Goal: Transaction & Acquisition: Book appointment/travel/reservation

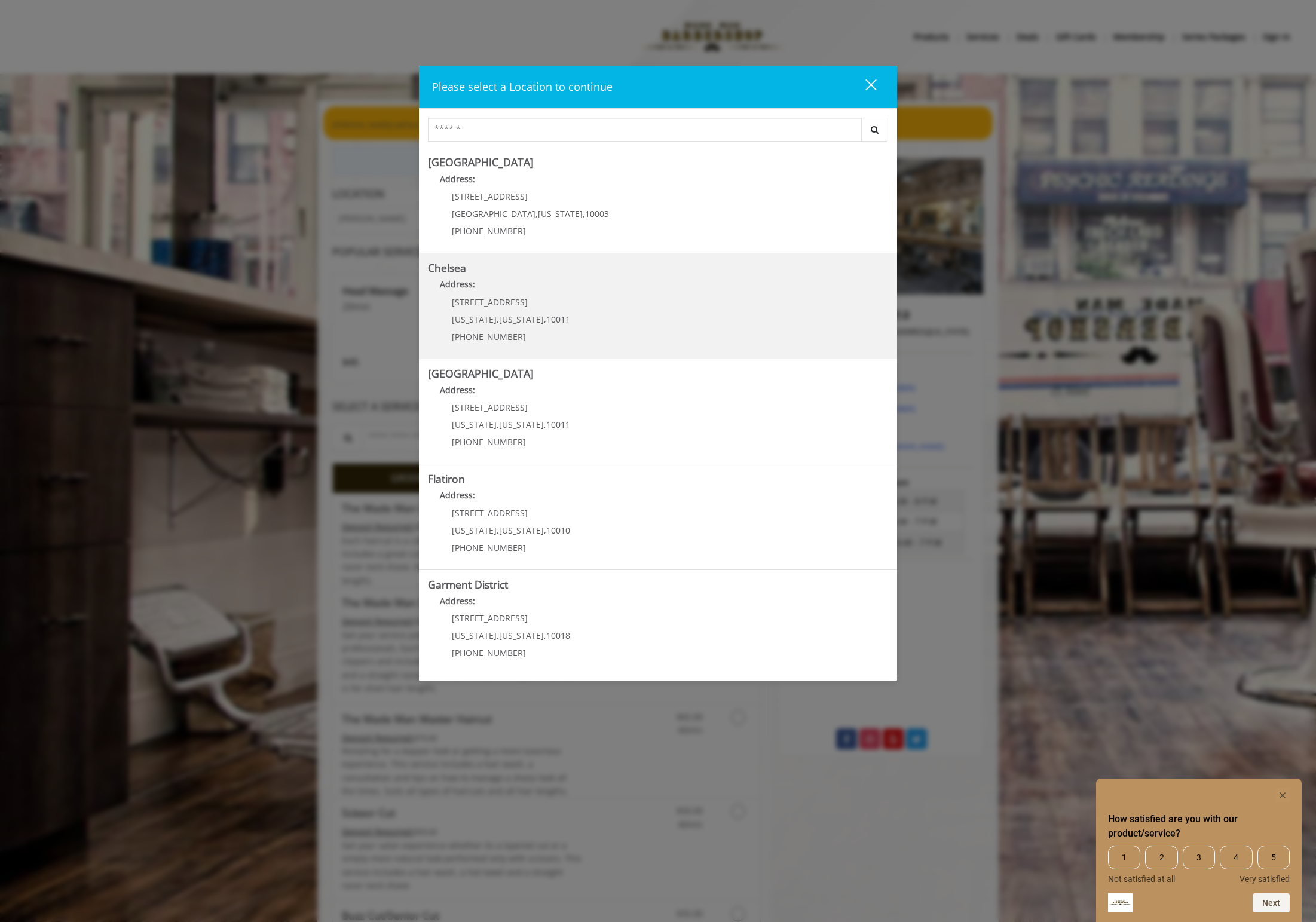
click at [549, 294] on p "Address:" at bounding box center [658, 287] width 461 height 19
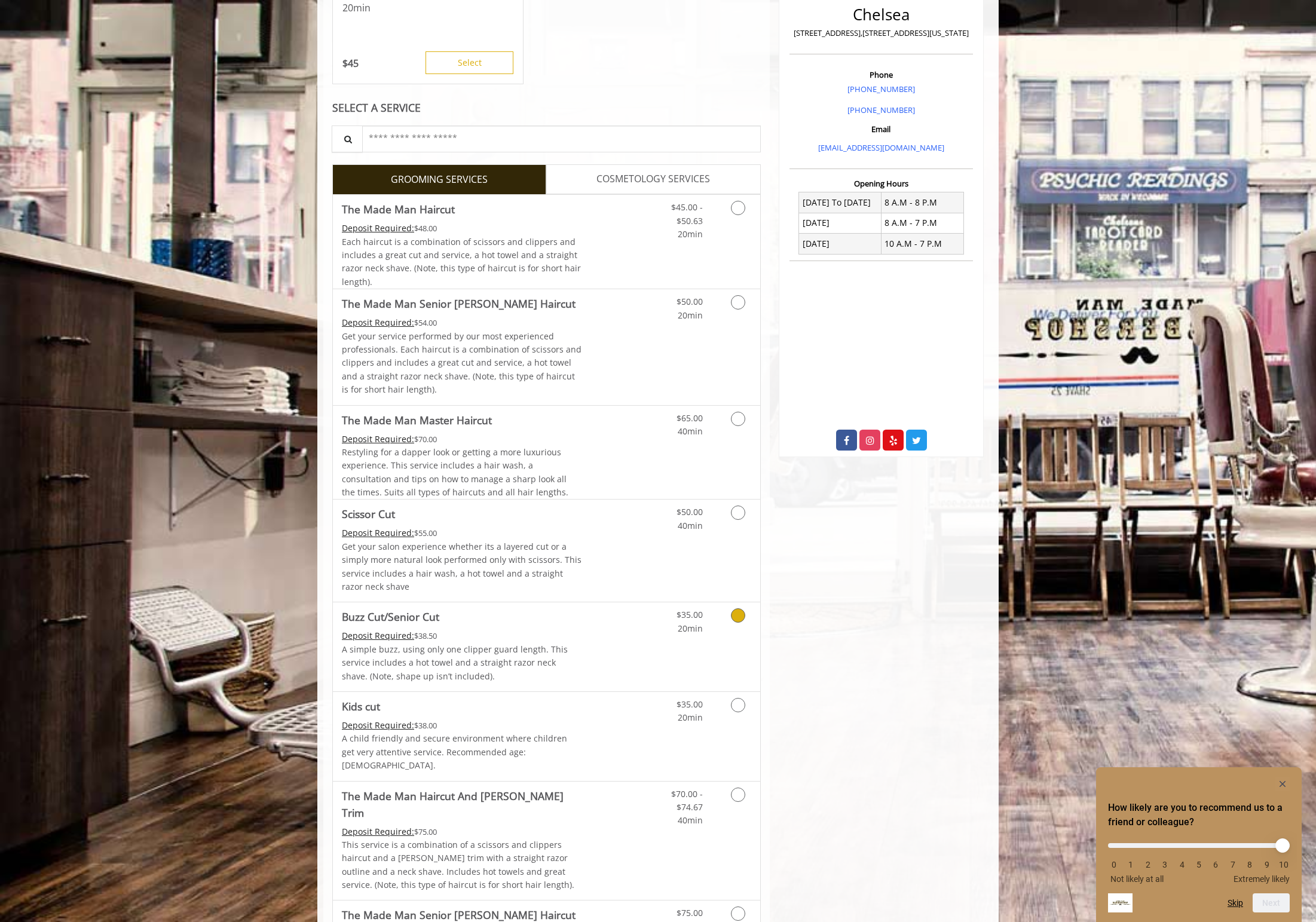
scroll to position [358, 0]
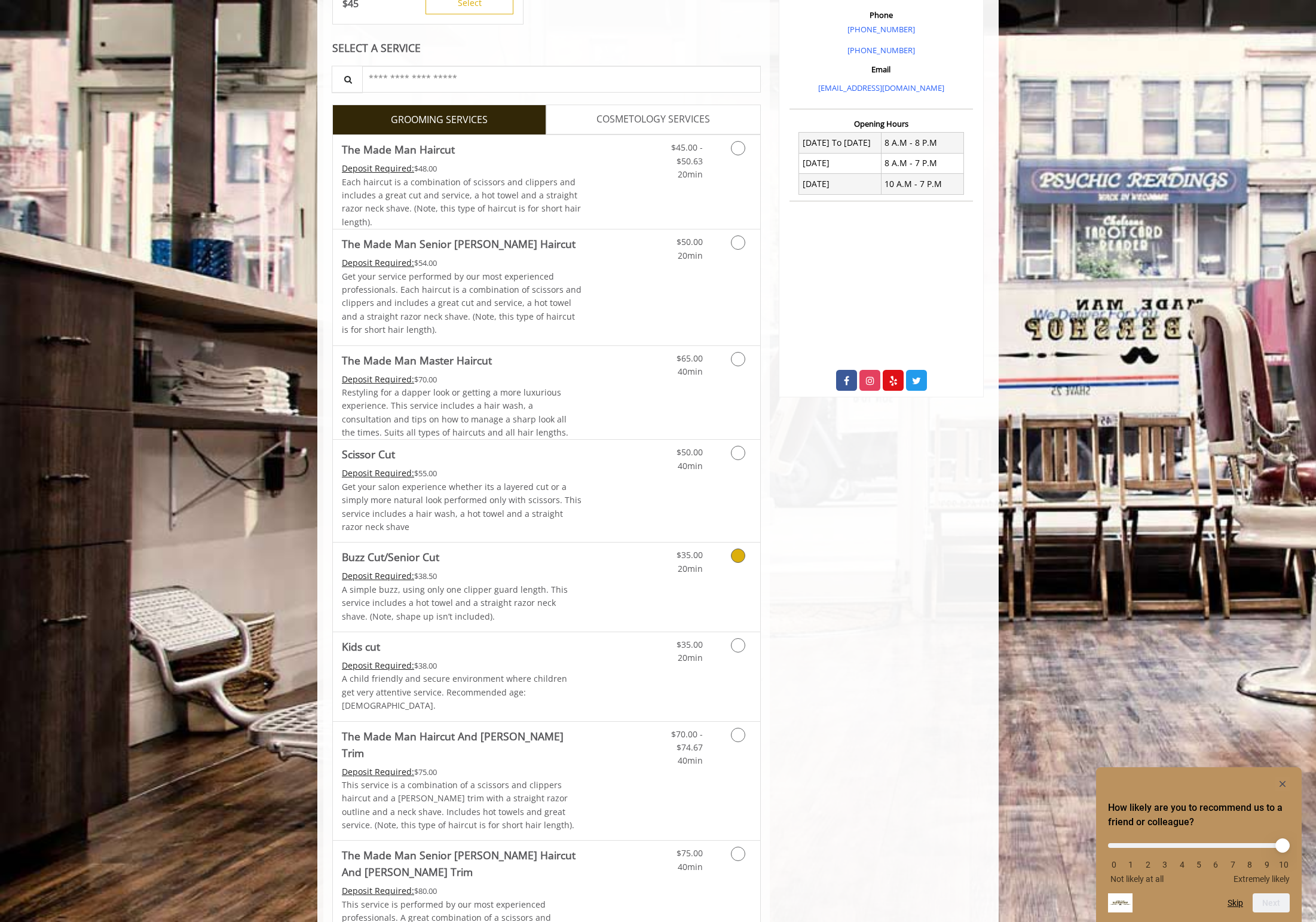
click at [570, 573] on div "Deposit Required: $38.50" at bounding box center [462, 576] width 240 height 13
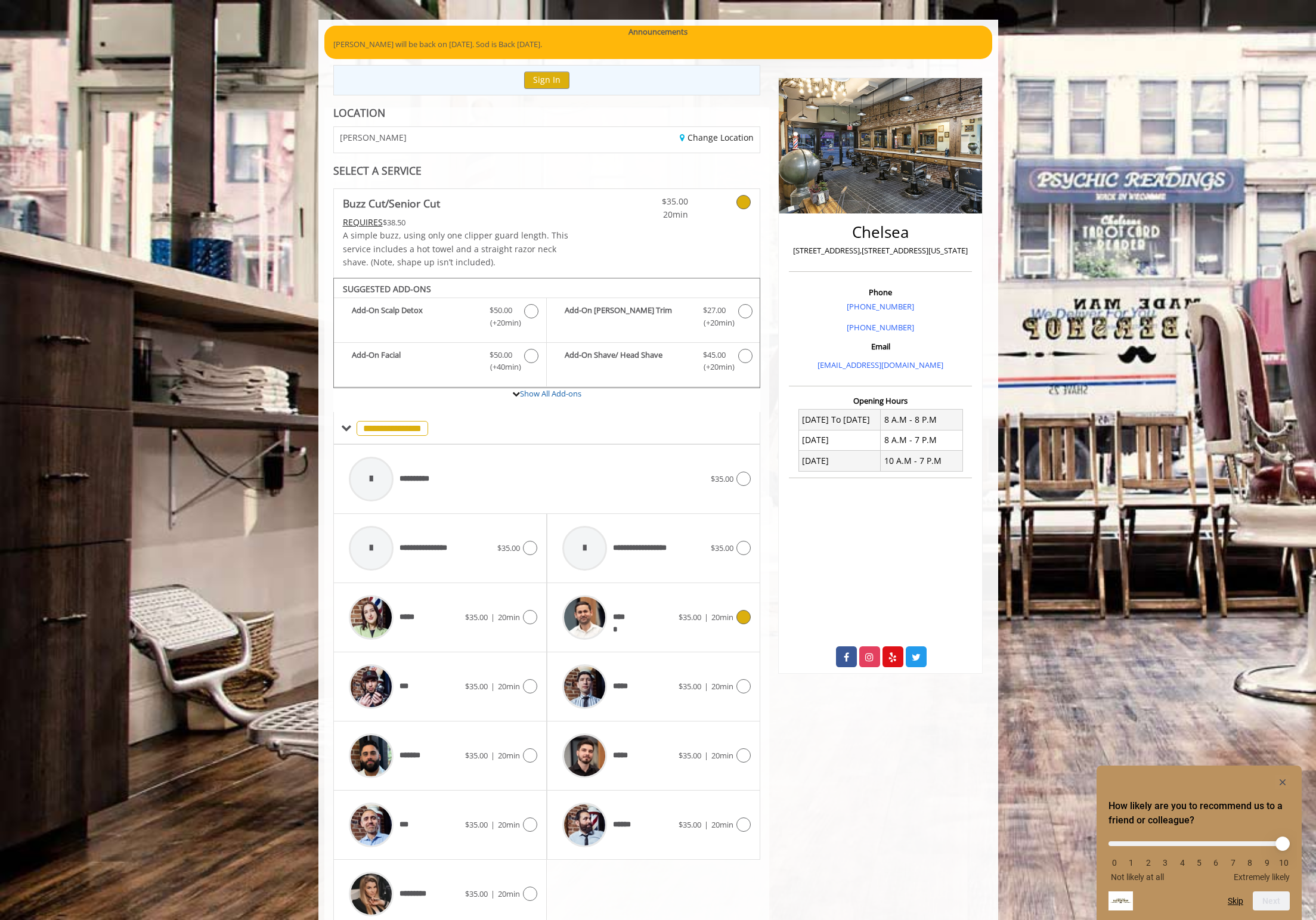
scroll to position [131, 0]
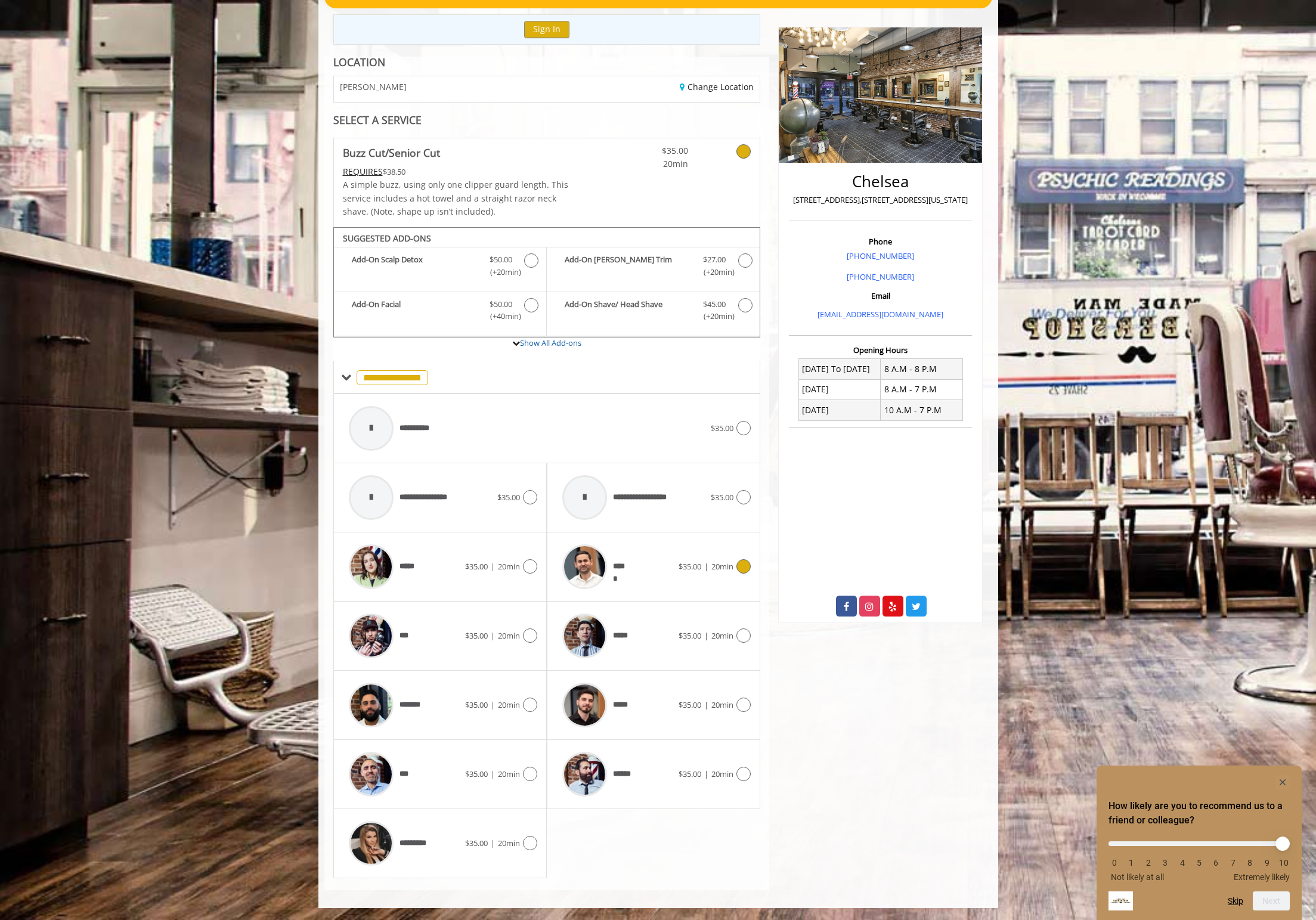
click at [656, 567] on div "*****" at bounding box center [617, 567] width 122 height 56
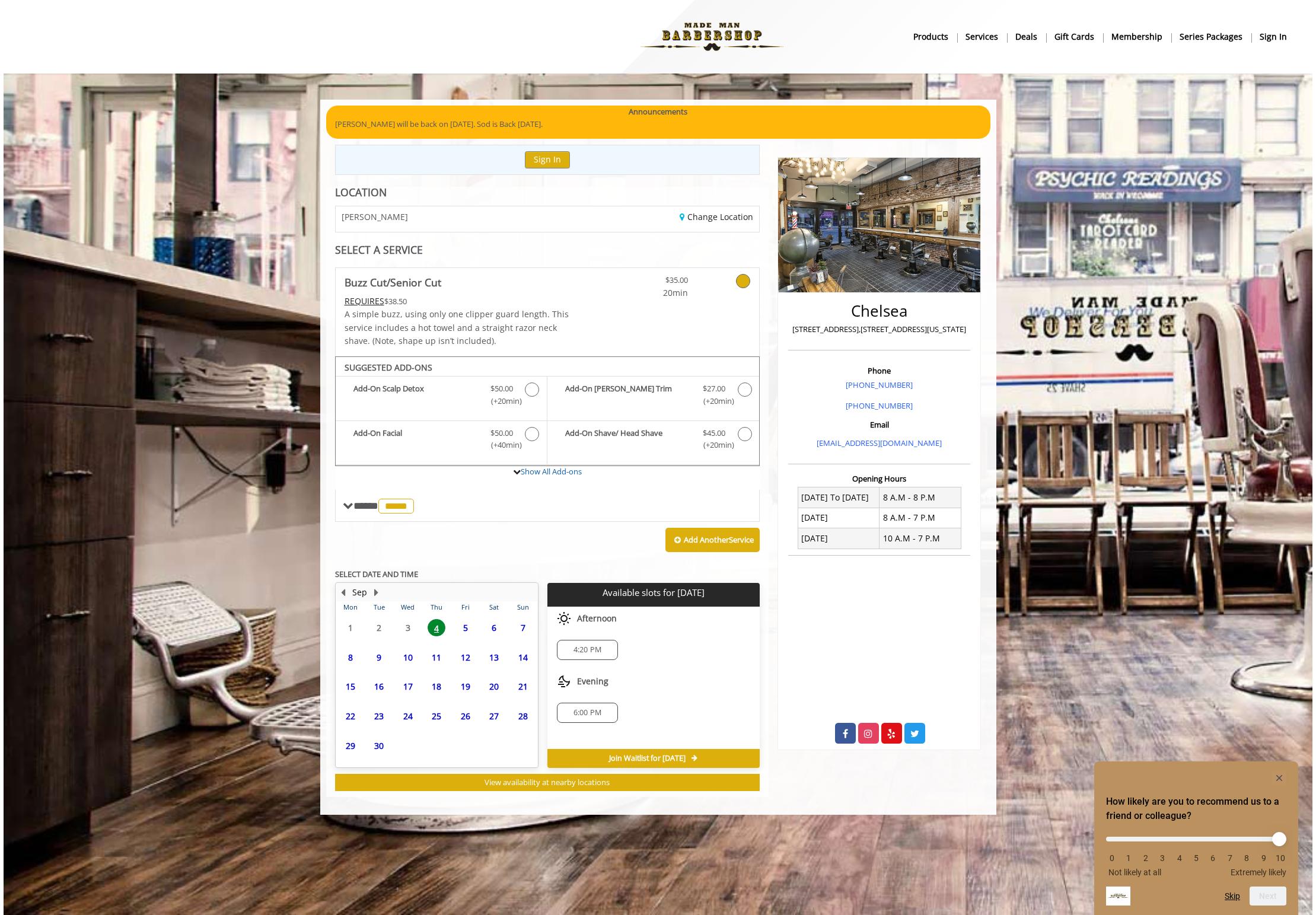
scroll to position [0, 0]
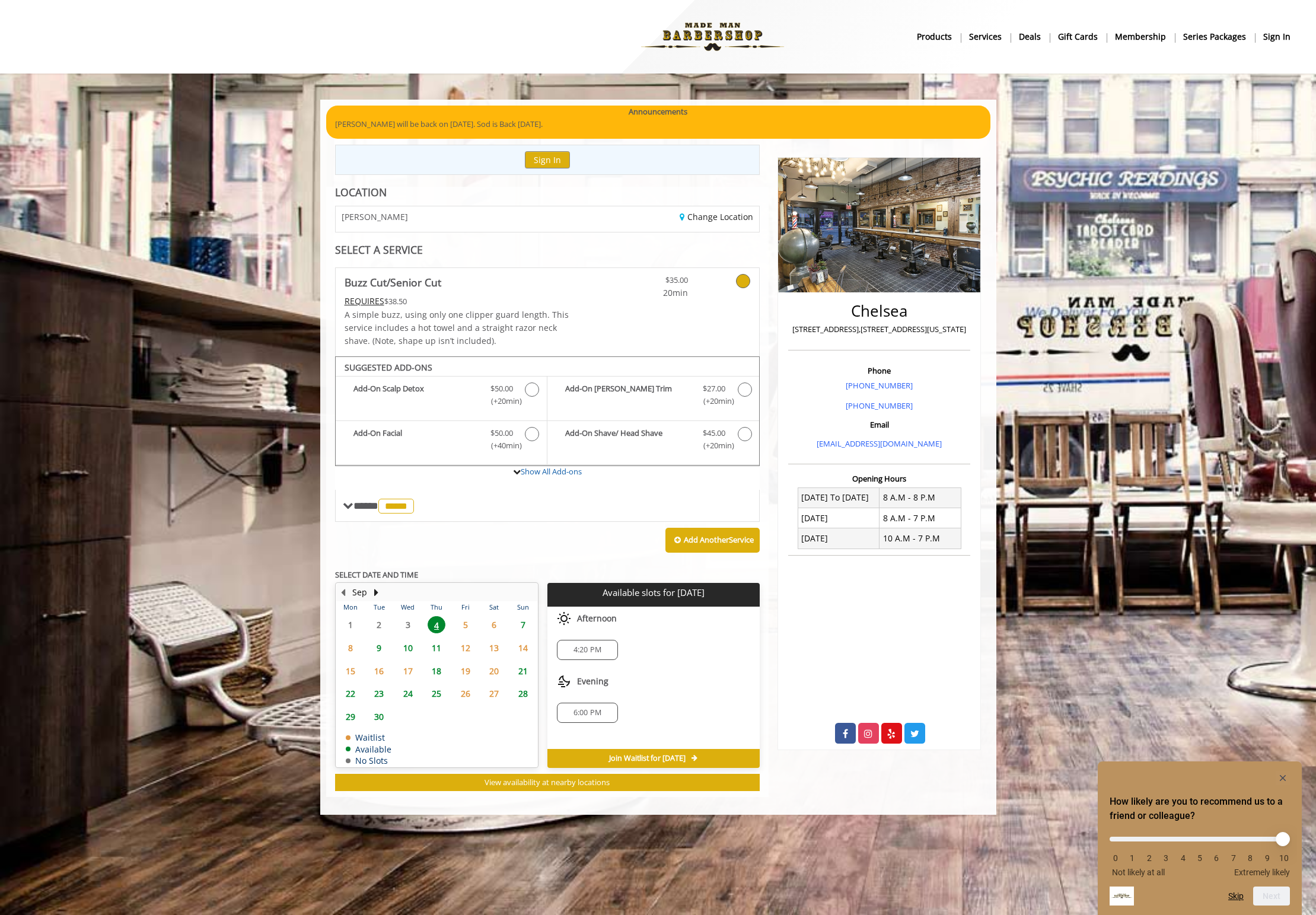
click at [467, 623] on span "5" at bounding box center [466, 624] width 18 height 17
click at [492, 625] on span "6" at bounding box center [494, 624] width 18 height 17
click at [381, 651] on span "9" at bounding box center [378, 648] width 18 height 17
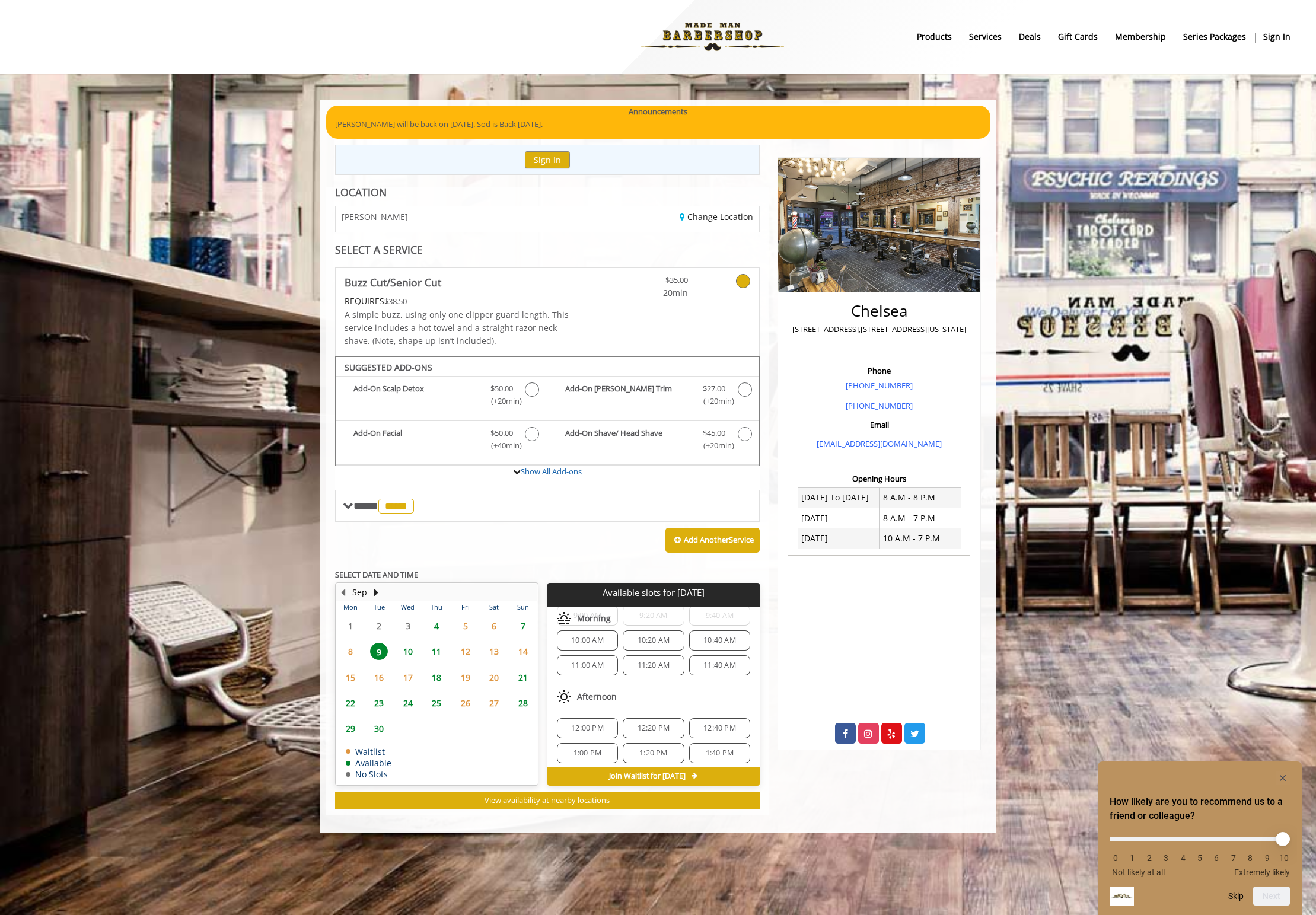
scroll to position [178, 0]
click at [350, 654] on span "8" at bounding box center [350, 652] width 18 height 17
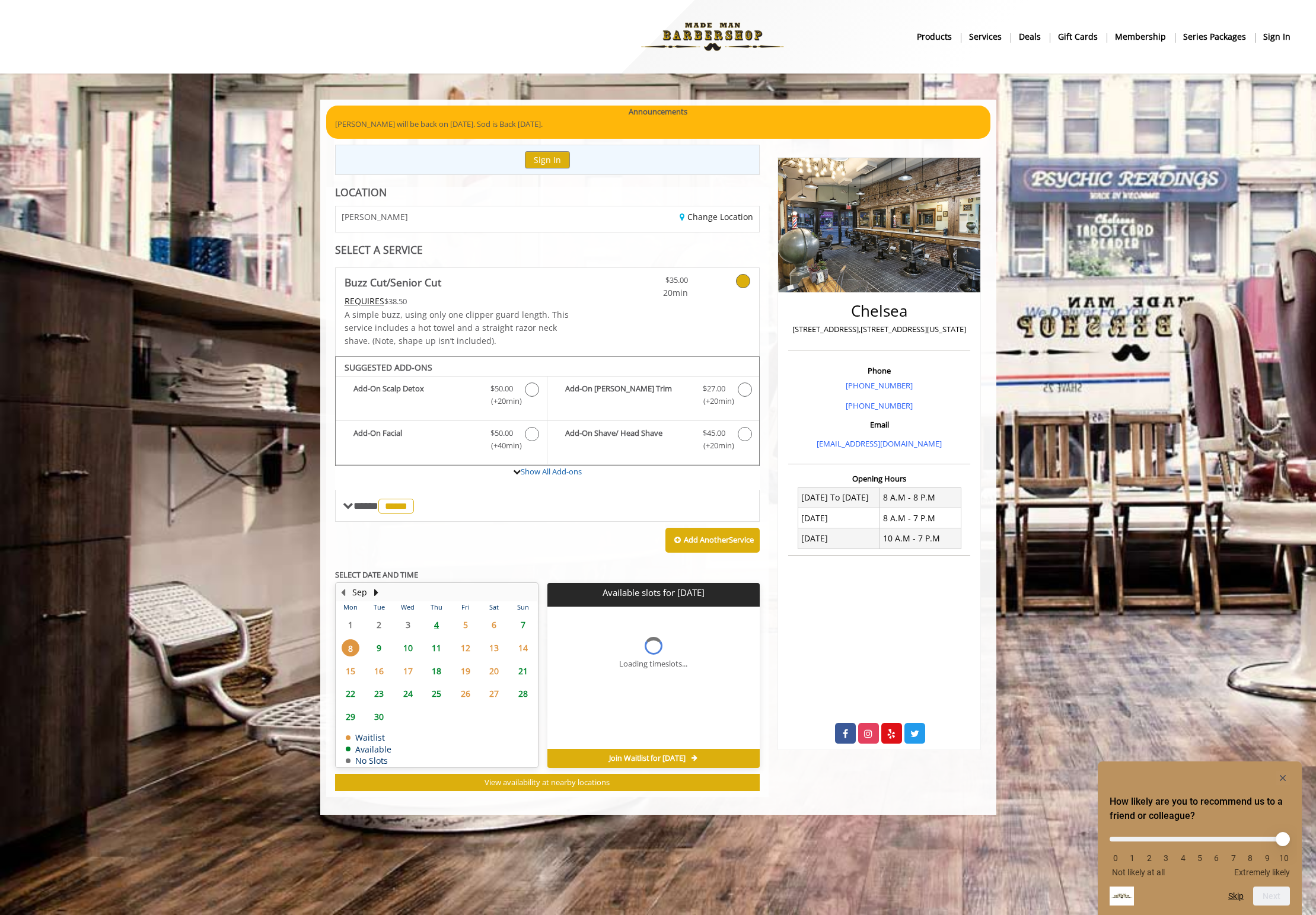
scroll to position [0, 0]
click at [378, 649] on span "9" at bounding box center [378, 648] width 18 height 17
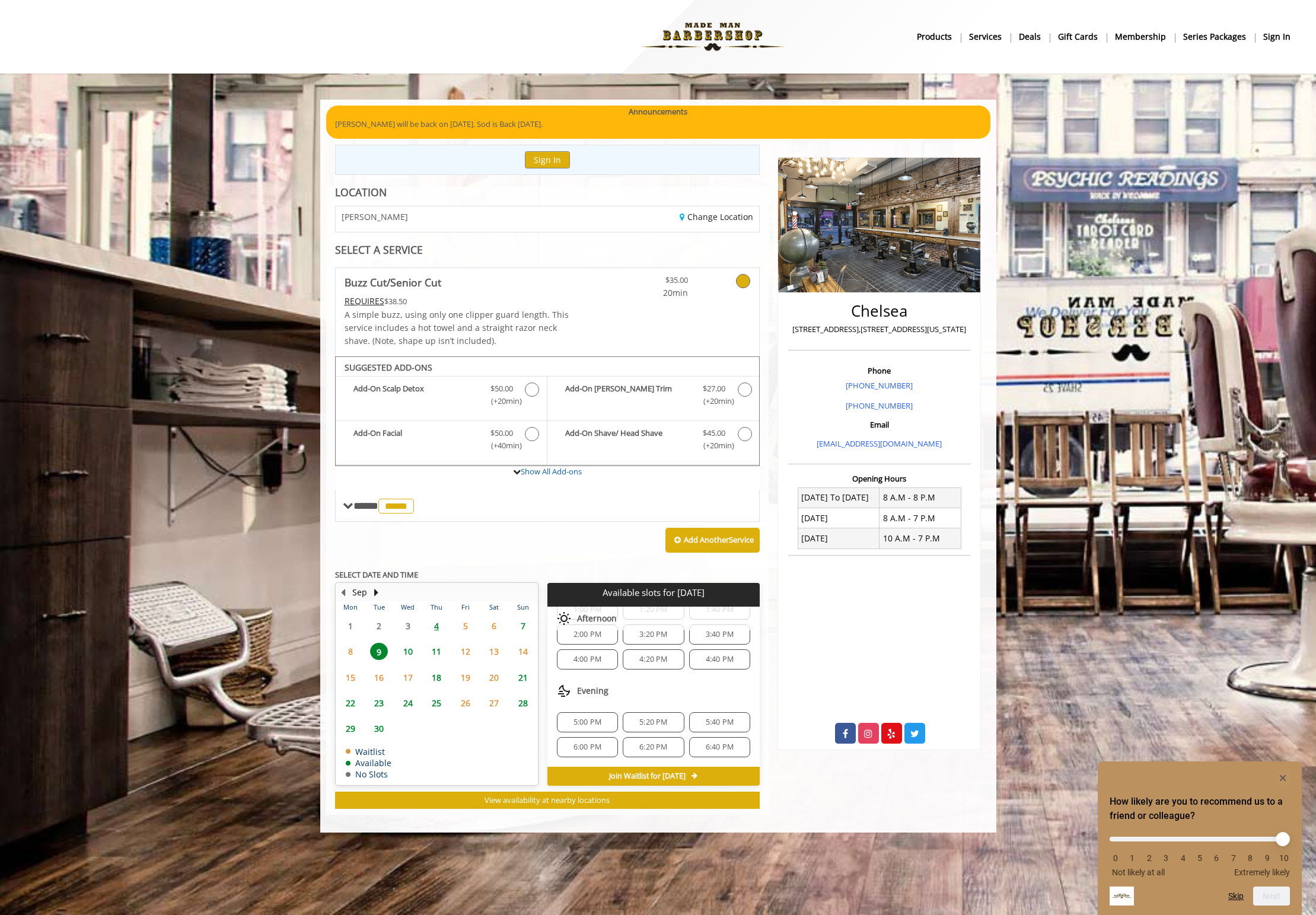
scroll to position [143, 0]
click at [1284, 776] on icon "Hide survey" at bounding box center [1283, 778] width 6 height 6
